Goal: Transaction & Acquisition: Download file/media

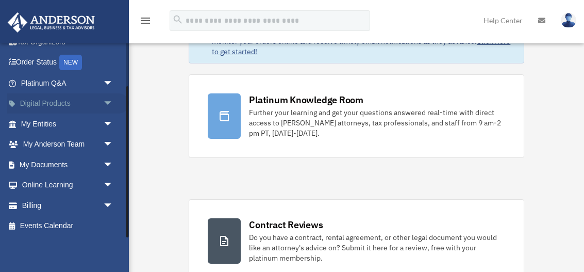
scroll to position [56, 0]
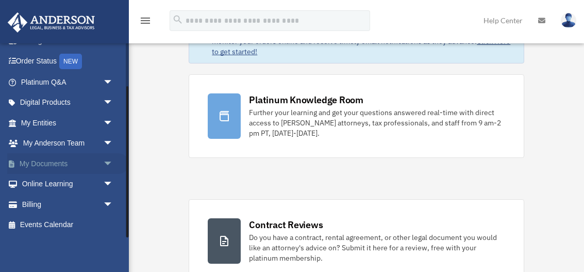
click at [42, 162] on link "My Documents arrow_drop_down" at bounding box center [68, 163] width 122 height 21
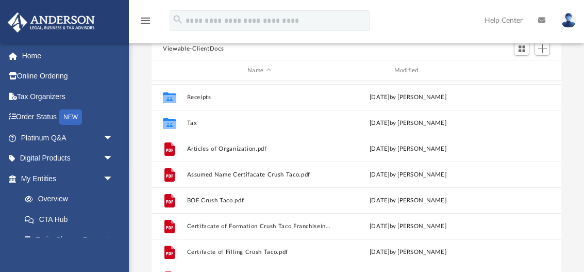
scroll to position [153, 0]
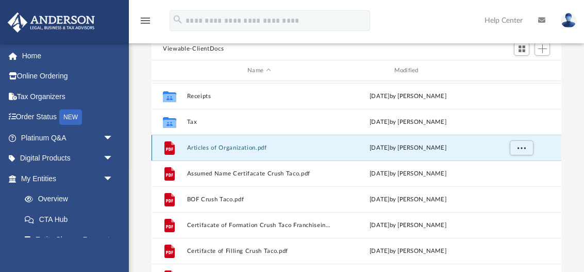
click at [235, 149] on button "Articles of Organization.pdf" at bounding box center [259, 147] width 144 height 7
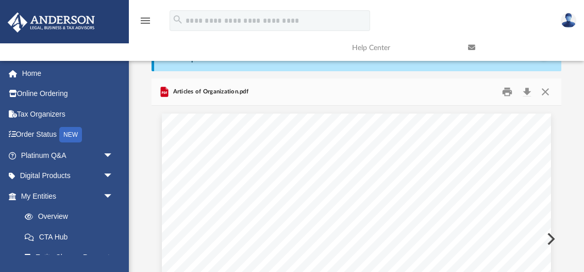
scroll to position [0, 0]
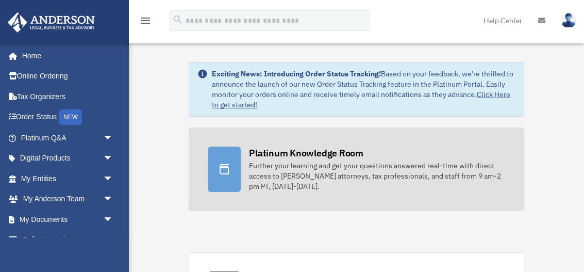
scroll to position [4, 0]
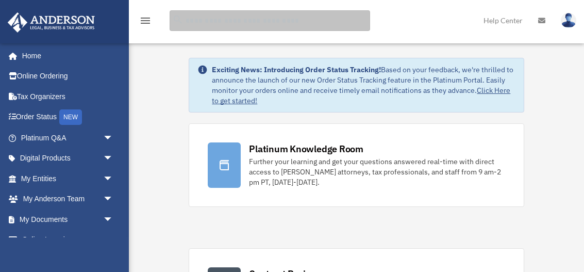
click at [299, 15] on input "search" at bounding box center [270, 20] width 200 height 21
type input "**********"
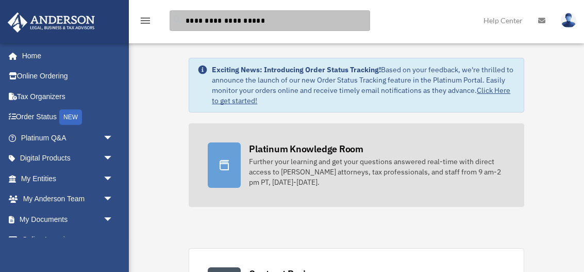
scroll to position [55, 0]
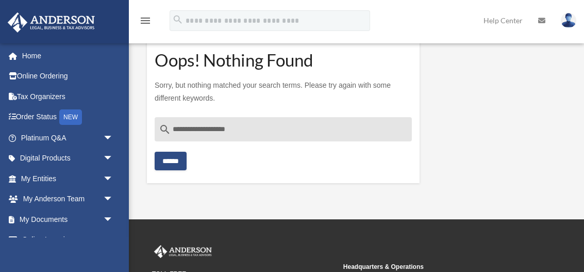
click at [170, 148] on div "**********" at bounding box center [283, 144] width 257 height 54
click at [175, 159] on input "******" at bounding box center [171, 161] width 32 height 19
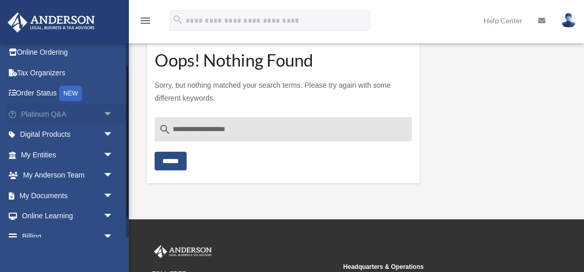
scroll to position [31, 0]
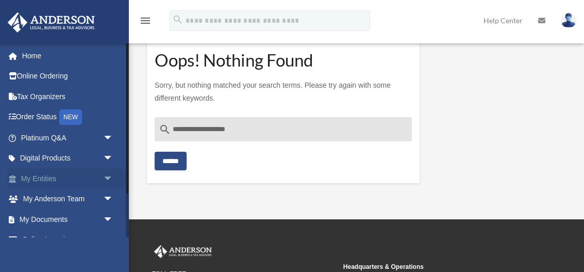
click at [65, 181] on link "My Entities arrow_drop_down" at bounding box center [68, 178] width 122 height 21
click at [107, 176] on span "arrow_drop_down" at bounding box center [113, 178] width 21 height 21
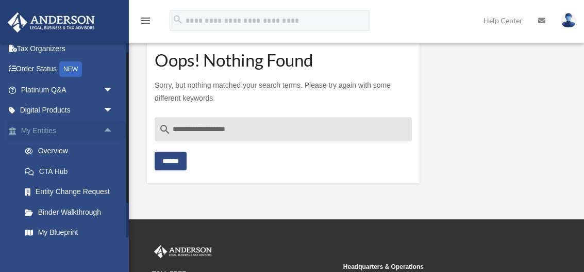
scroll to position [51, 0]
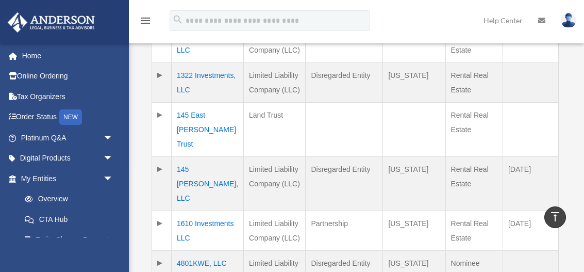
scroll to position [357, 0]
click at [190, 100] on td "1322 Investments, LLC" at bounding box center [208, 82] width 72 height 40
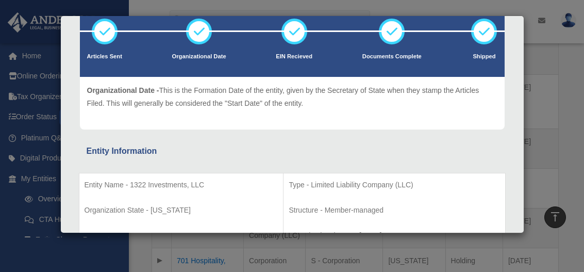
scroll to position [0, 0]
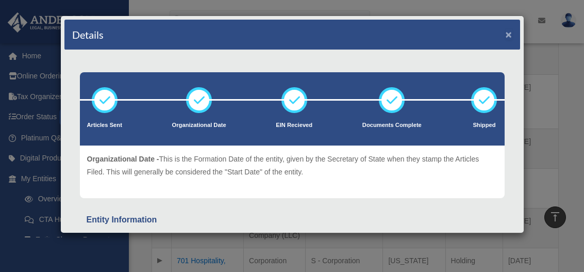
click at [510, 35] on button "×" at bounding box center [509, 34] width 7 height 11
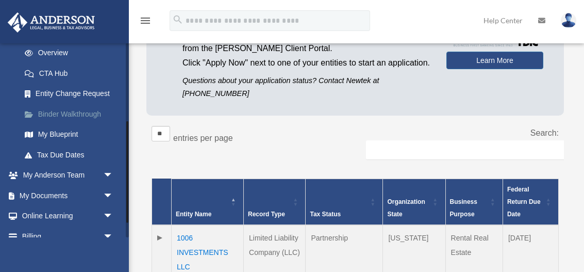
scroll to position [178, 0]
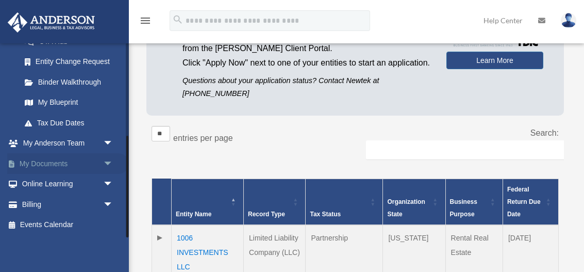
click at [109, 162] on span "arrow_drop_down" at bounding box center [113, 163] width 21 height 21
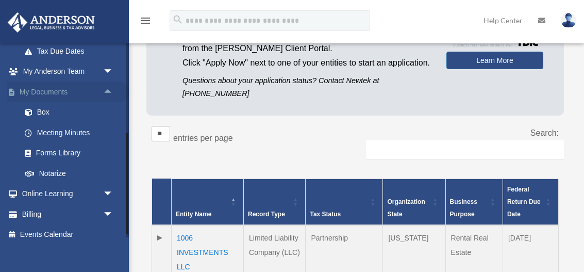
scroll to position [254, 0]
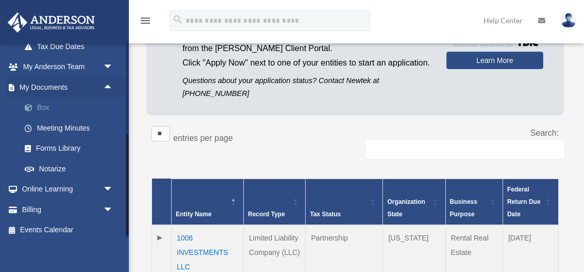
click at [38, 106] on link "Box" at bounding box center [71, 107] width 114 height 21
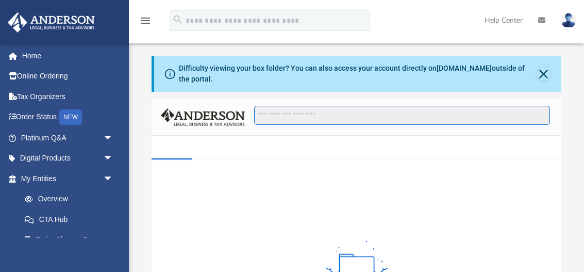
click at [274, 111] on input "Search files and folders" at bounding box center [402, 116] width 296 height 20
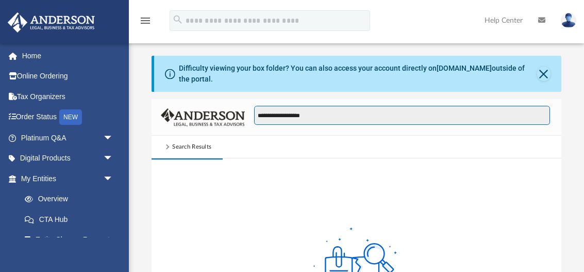
type input "**********"
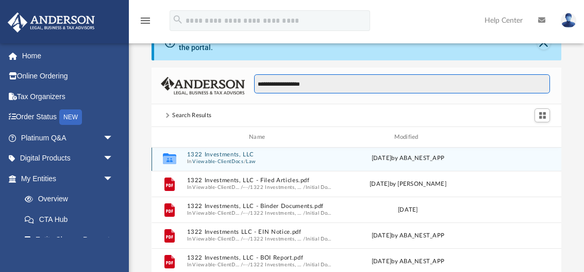
scroll to position [1, 0]
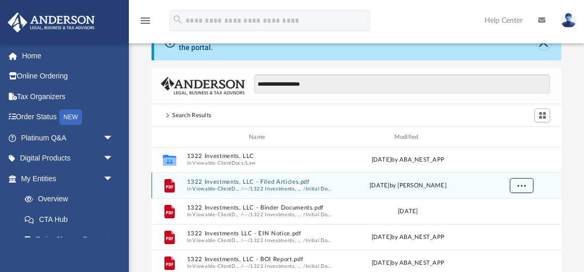
click at [516, 180] on button "More options" at bounding box center [522, 185] width 24 height 15
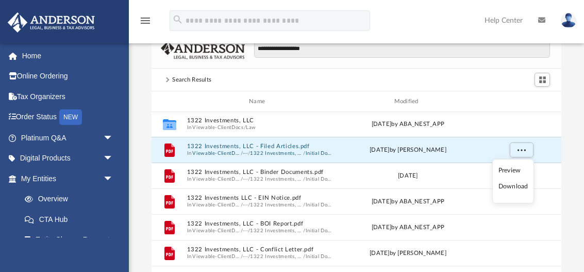
scroll to position [68, 0]
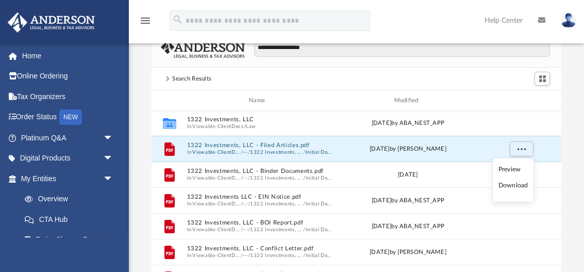
click at [512, 185] on li "Download" at bounding box center [513, 185] width 30 height 11
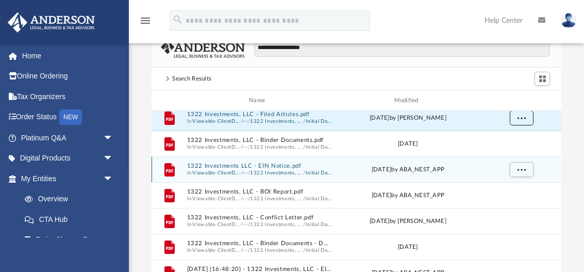
scroll to position [34, 0]
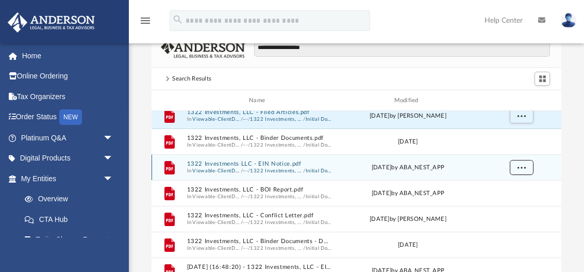
click at [517, 167] on span "More options" at bounding box center [521, 167] width 8 height 6
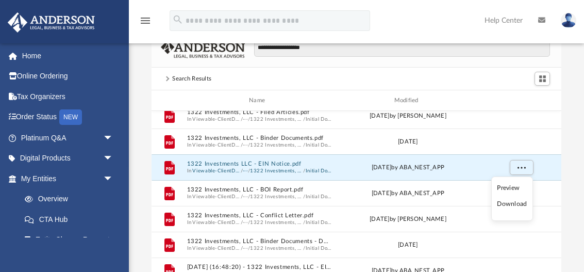
click at [507, 203] on li "Download" at bounding box center [512, 203] width 30 height 11
click at [523, 170] on span "More options" at bounding box center [521, 167] width 8 height 6
click at [512, 204] on li "Download" at bounding box center [512, 203] width 30 height 11
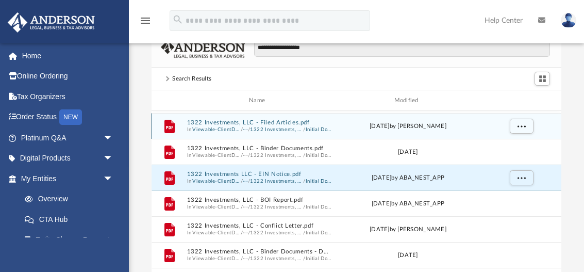
scroll to position [26, 0]
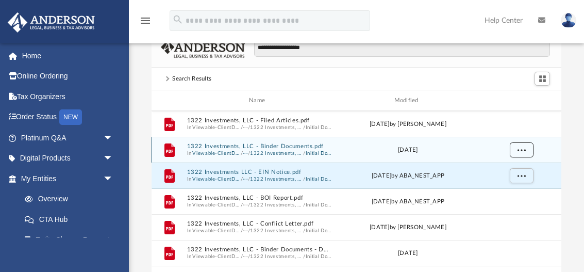
click at [523, 152] on span "More options" at bounding box center [521, 149] width 8 height 6
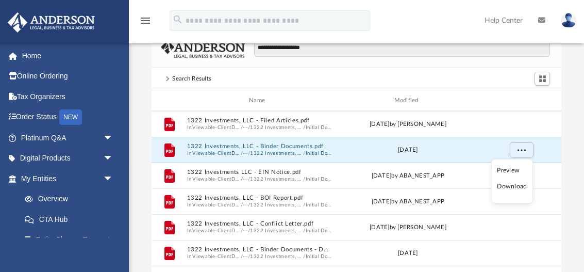
click at [516, 187] on li "Download" at bounding box center [512, 186] width 30 height 11
